Goal: Check status: Check status

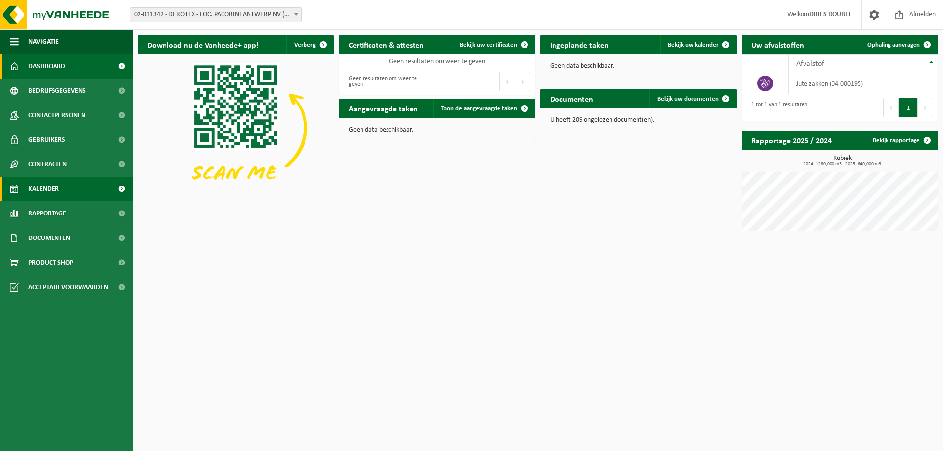
click at [36, 183] on span "Kalender" at bounding box center [43, 189] width 30 height 25
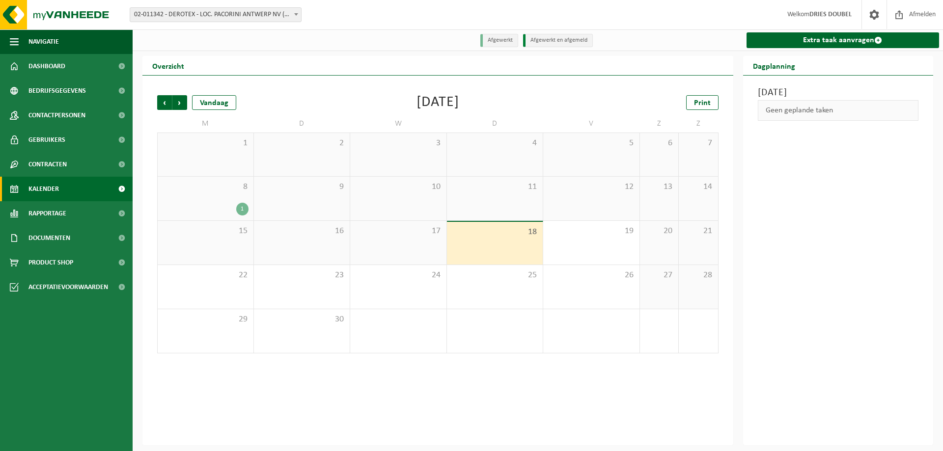
click at [296, 17] on span at bounding box center [296, 14] width 10 height 13
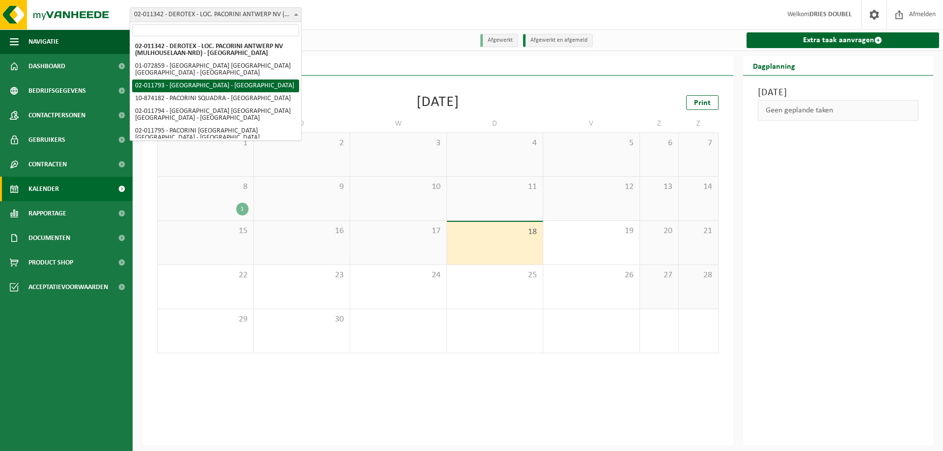
select select "9304"
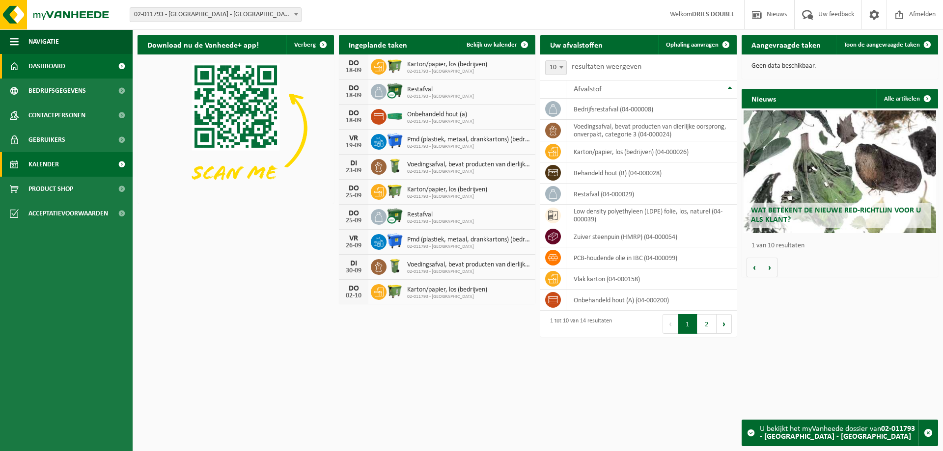
click at [76, 164] on link "Kalender" at bounding box center [66, 164] width 133 height 25
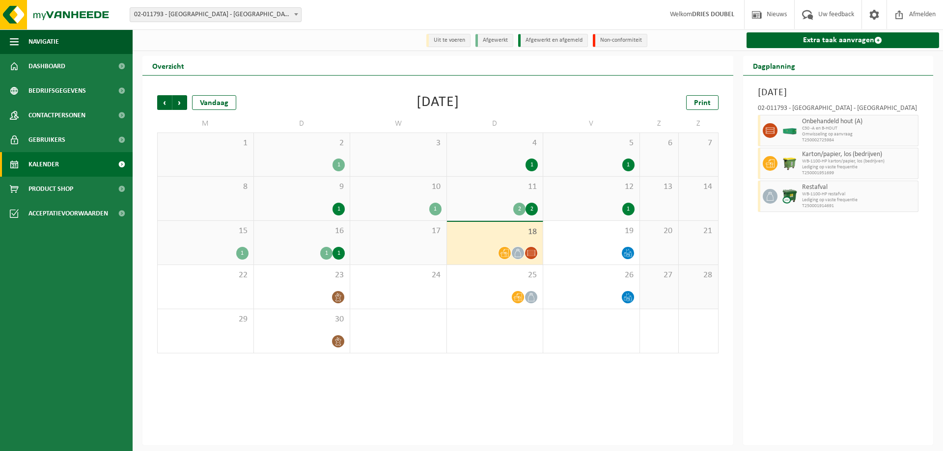
click at [512, 257] on div at bounding box center [495, 253] width 86 height 13
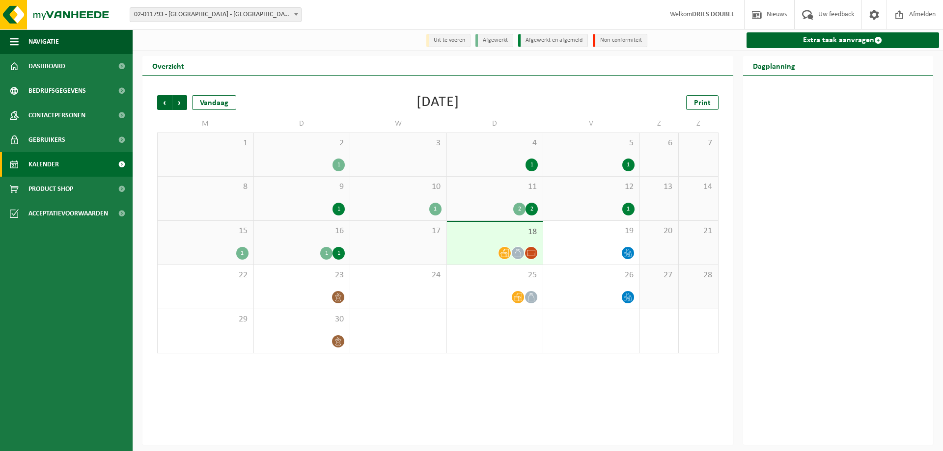
click at [512, 257] on div at bounding box center [495, 253] width 86 height 13
